Goal: Information Seeking & Learning: Stay updated

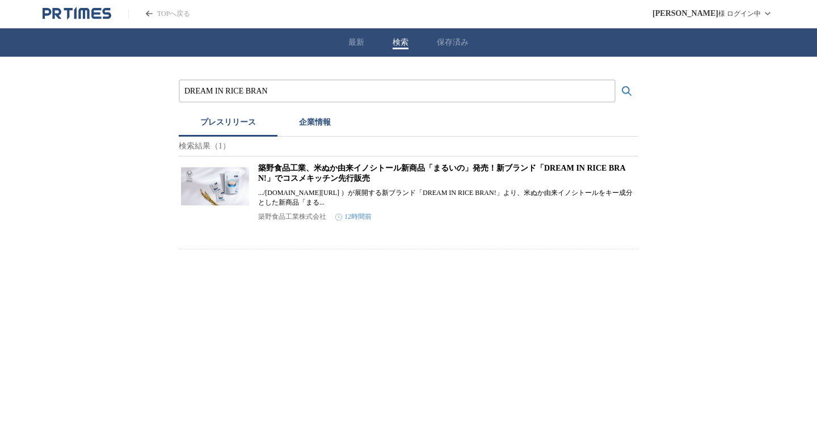
click at [288, 83] on div "DREAM IN RICE BRAN" at bounding box center [397, 90] width 437 height 23
drag, startPoint x: 293, startPoint y: 91, endPoint x: 116, endPoint y: 76, distance: 178.2
click at [116, 76] on div "DREAM IN RICE BRAN プレスリリース 企業情報 検索結果（1） 築野食品工業、米ぬか由来イノシトール新商品「まるいの」発売！新ブランド「DRE…" at bounding box center [408, 153] width 817 height 193
click at [616, 80] on button "検索する" at bounding box center [627, 91] width 23 height 23
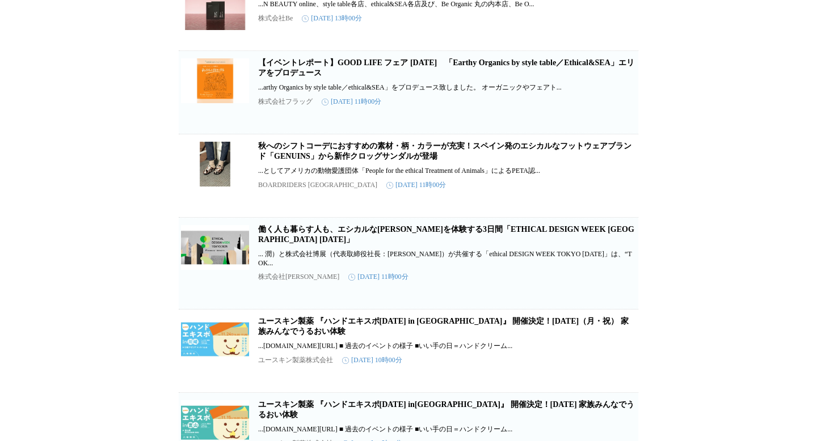
scroll to position [1025, 0]
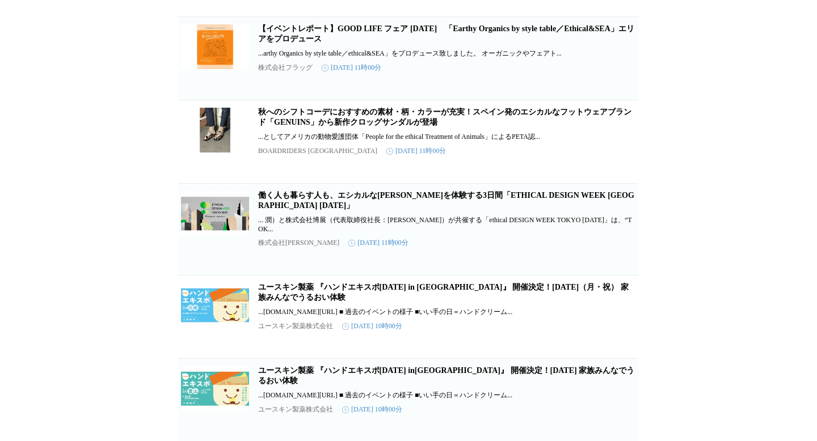
click at [403, 210] on link "働く人も暮らす人も、エシカルな[PERSON_NAME]を体験する3日間「ETHICAL DESIGN WEEK [GEOGRAPHIC_DATA] [DAT…" at bounding box center [446, 200] width 376 height 19
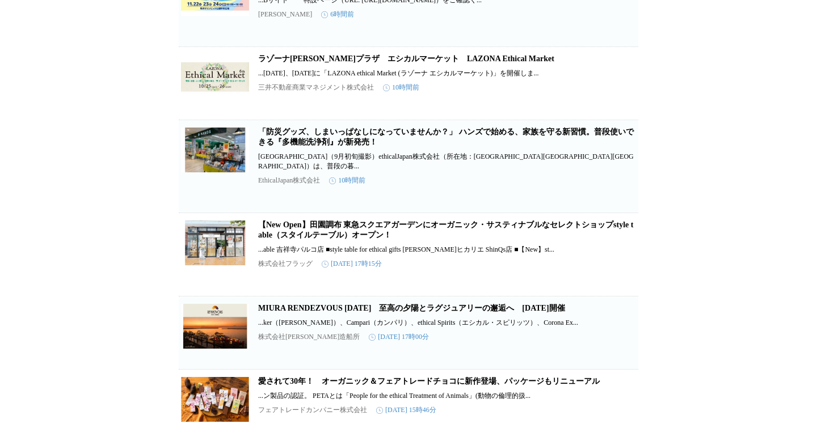
scroll to position [0, 0]
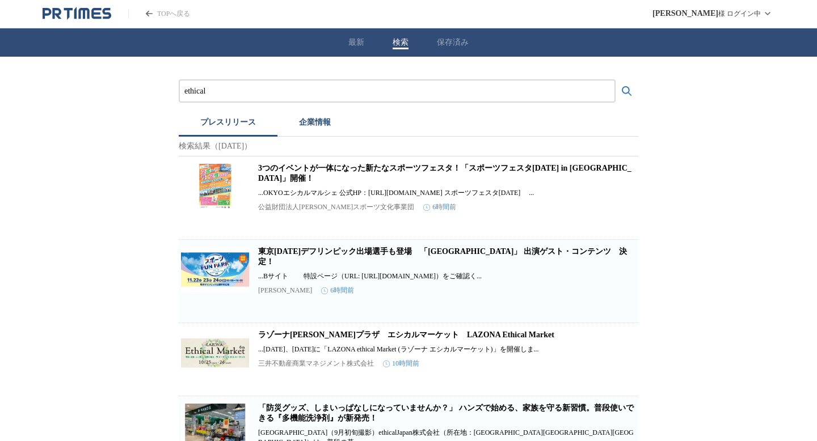
drag, startPoint x: 241, startPoint y: 91, endPoint x: 90, endPoint y: 91, distance: 150.9
paste input "ETHICAL DESIGN WEEK [GEOGRAPHIC_DATA] [DATE]"
type input "ETHICAL DESIGN WEEK [GEOGRAPHIC_DATA] [DATE]"
click at [616, 80] on button "検索する" at bounding box center [627, 91] width 23 height 23
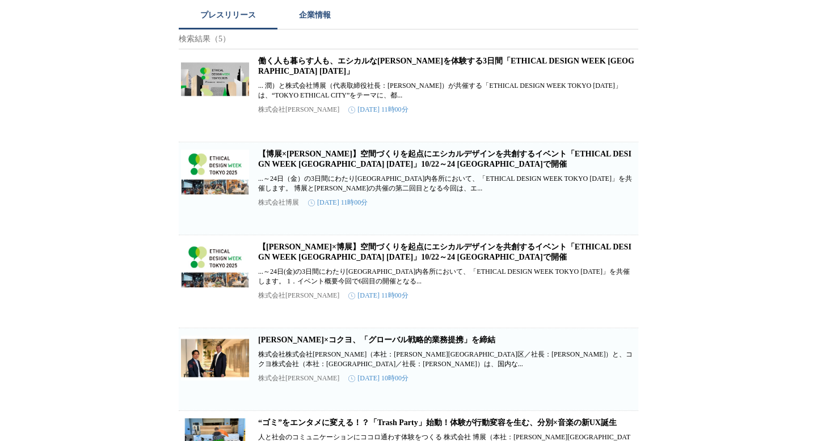
scroll to position [115, 0]
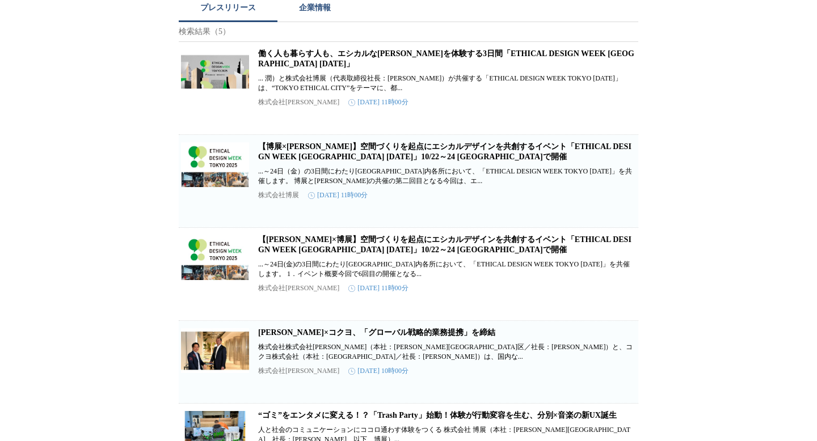
click at [329, 142] on link "【博展×[PERSON_NAME]】空間づくりを起点にエシカルデザインを共創するイベント「ETHICAL DESIGN WEEK [GEOGRAPHIC_DA…" at bounding box center [444, 151] width 373 height 19
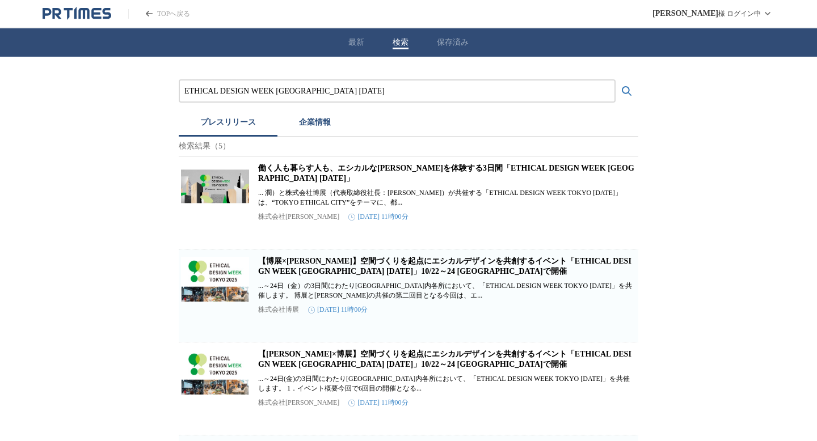
click at [360, 42] on button "最新" at bounding box center [356, 42] width 16 height 10
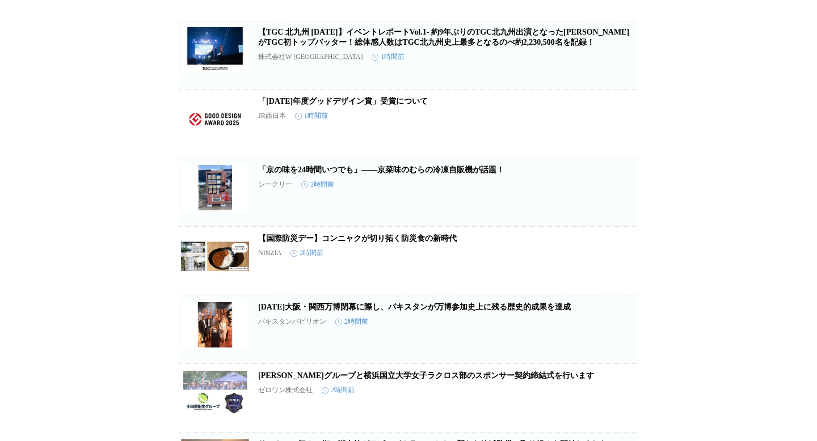
scroll to position [410, 0]
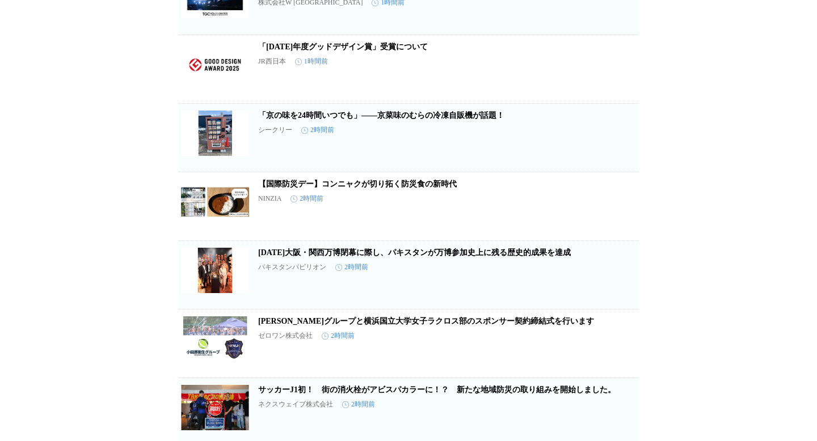
click at [426, 188] on link "【国際防災デー】コンニャクが切り拓く防災食の新時代" at bounding box center [357, 184] width 199 height 9
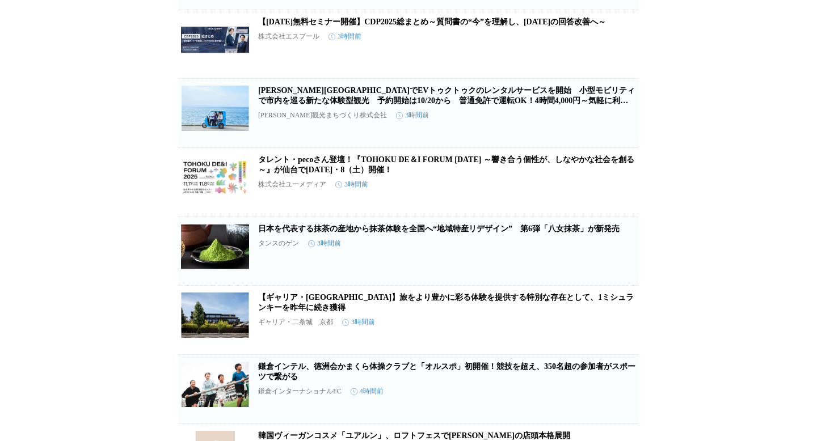
scroll to position [1469, 0]
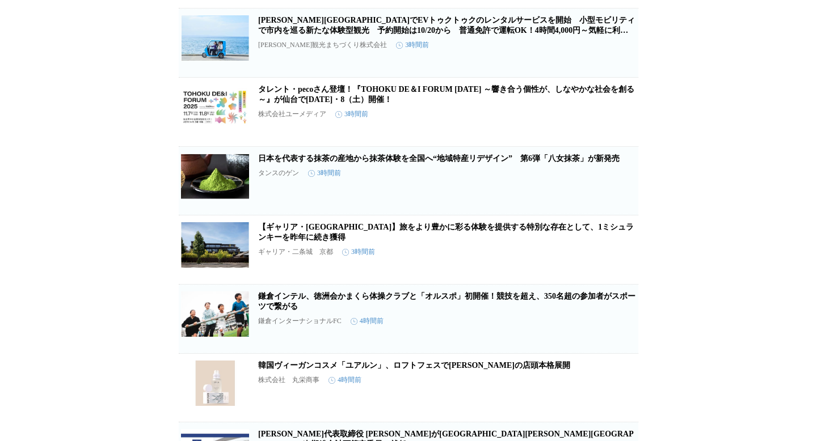
click at [399, 104] on link "タレント・pecoさん登壇！『TOHOKU DE＆I FORUM [DATE] ～響き合う個性が、しなやかな社会を創る～』が仙台で[DATE]・8（土）開催！" at bounding box center [446, 94] width 376 height 19
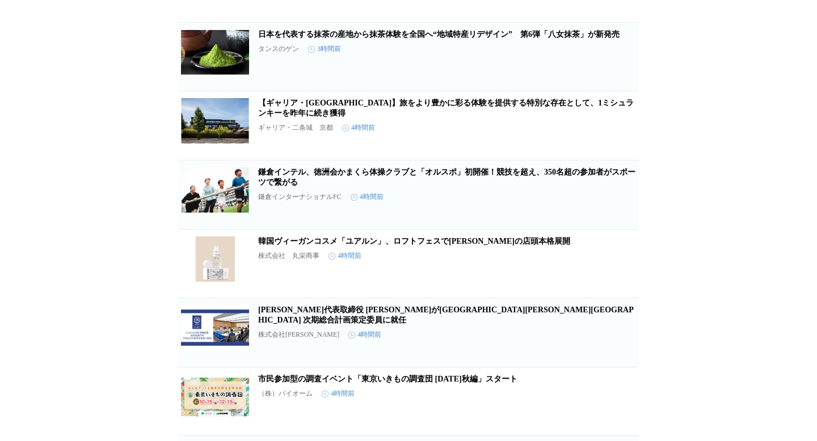
scroll to position [1673, 0]
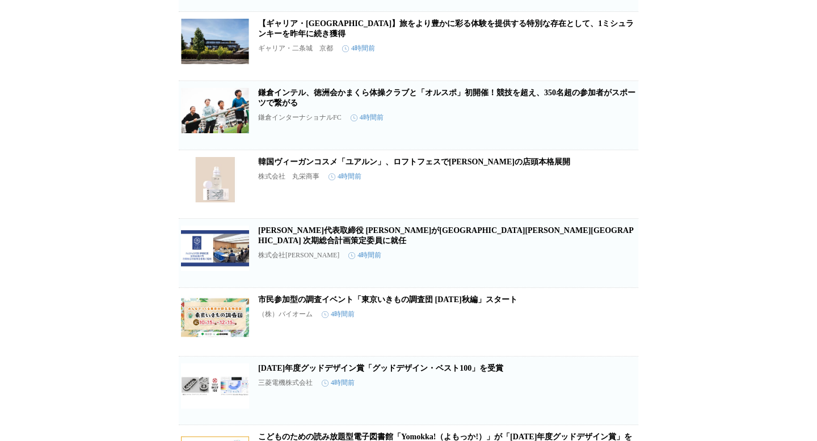
click at [485, 167] on h2 "韓国ヴィーガンコスメ「ユアルン」、ロフトフェスで[PERSON_NAME]の店頭本格展開" at bounding box center [447, 162] width 378 height 10
click at [479, 166] on link "韓国ヴィーガンコスメ「ユアルン」、ロフトフェスで[PERSON_NAME]の店頭本格展開" at bounding box center [414, 162] width 312 height 9
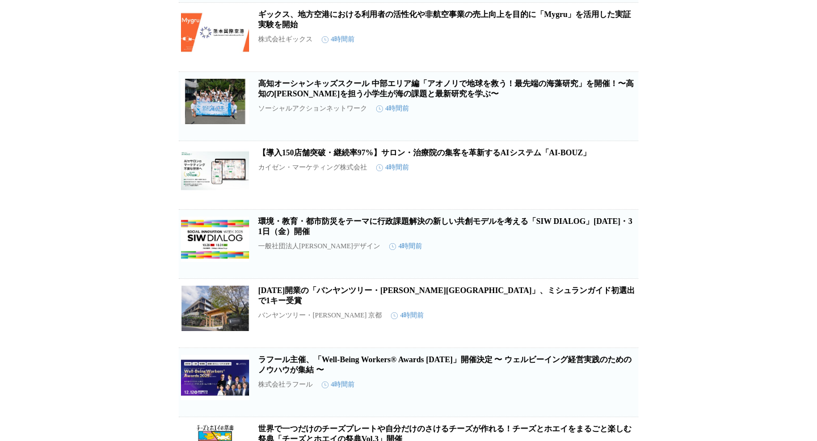
scroll to position [2946, 0]
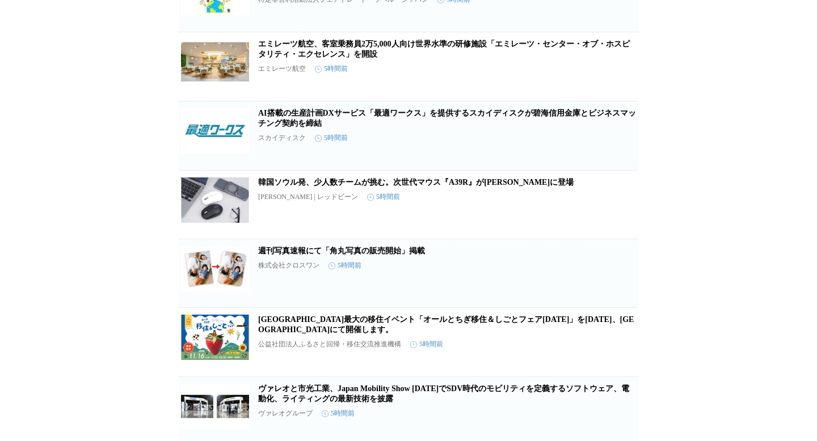
scroll to position [3905, 0]
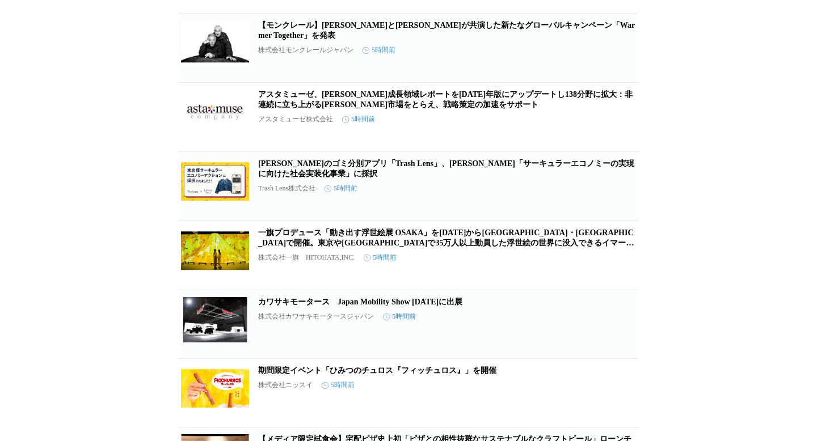
scroll to position [4467, 0]
